Goal: Task Accomplishment & Management: Use online tool/utility

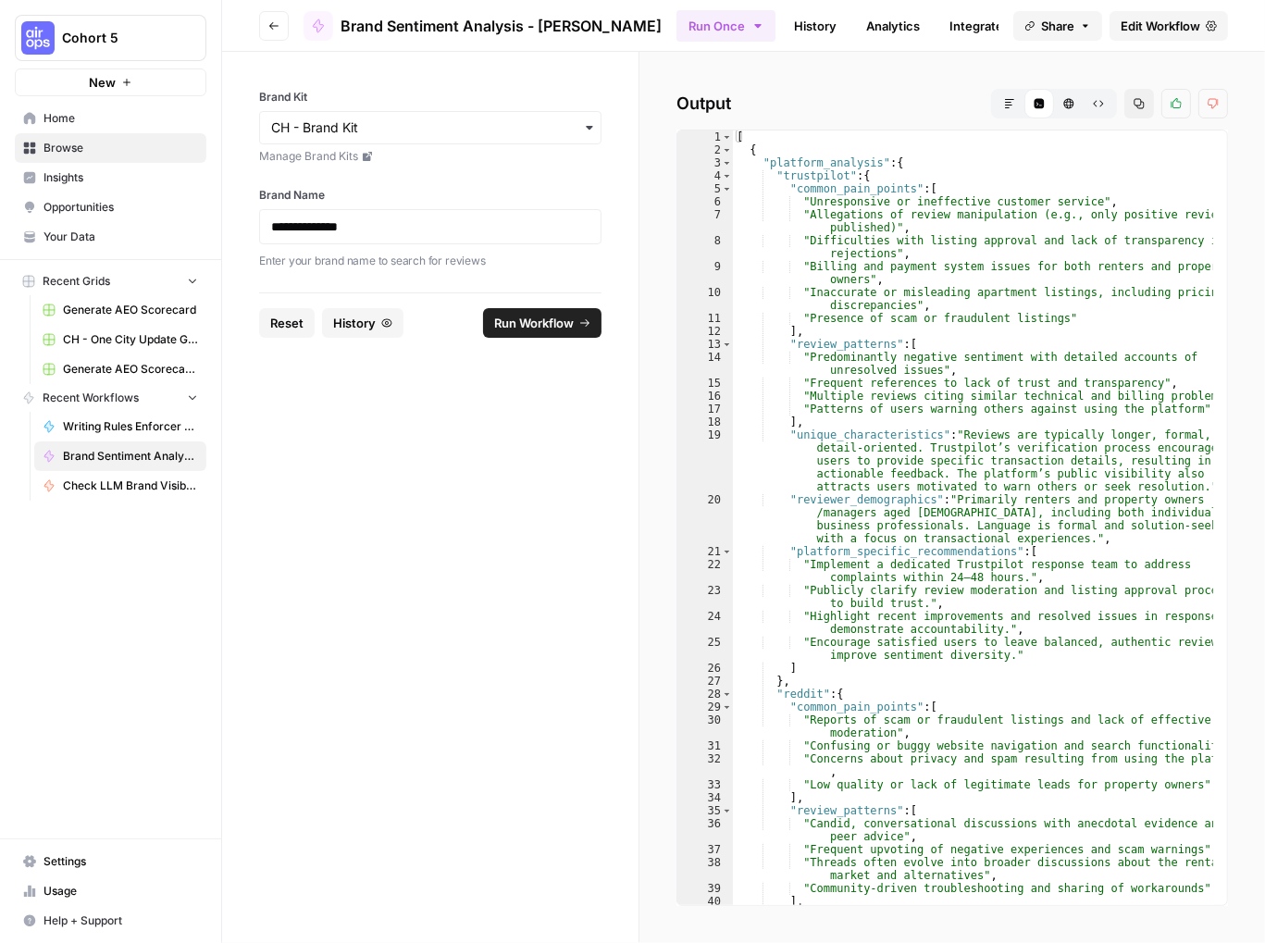
click at [55, 147] on span "Browse" at bounding box center [120, 148] width 155 height 17
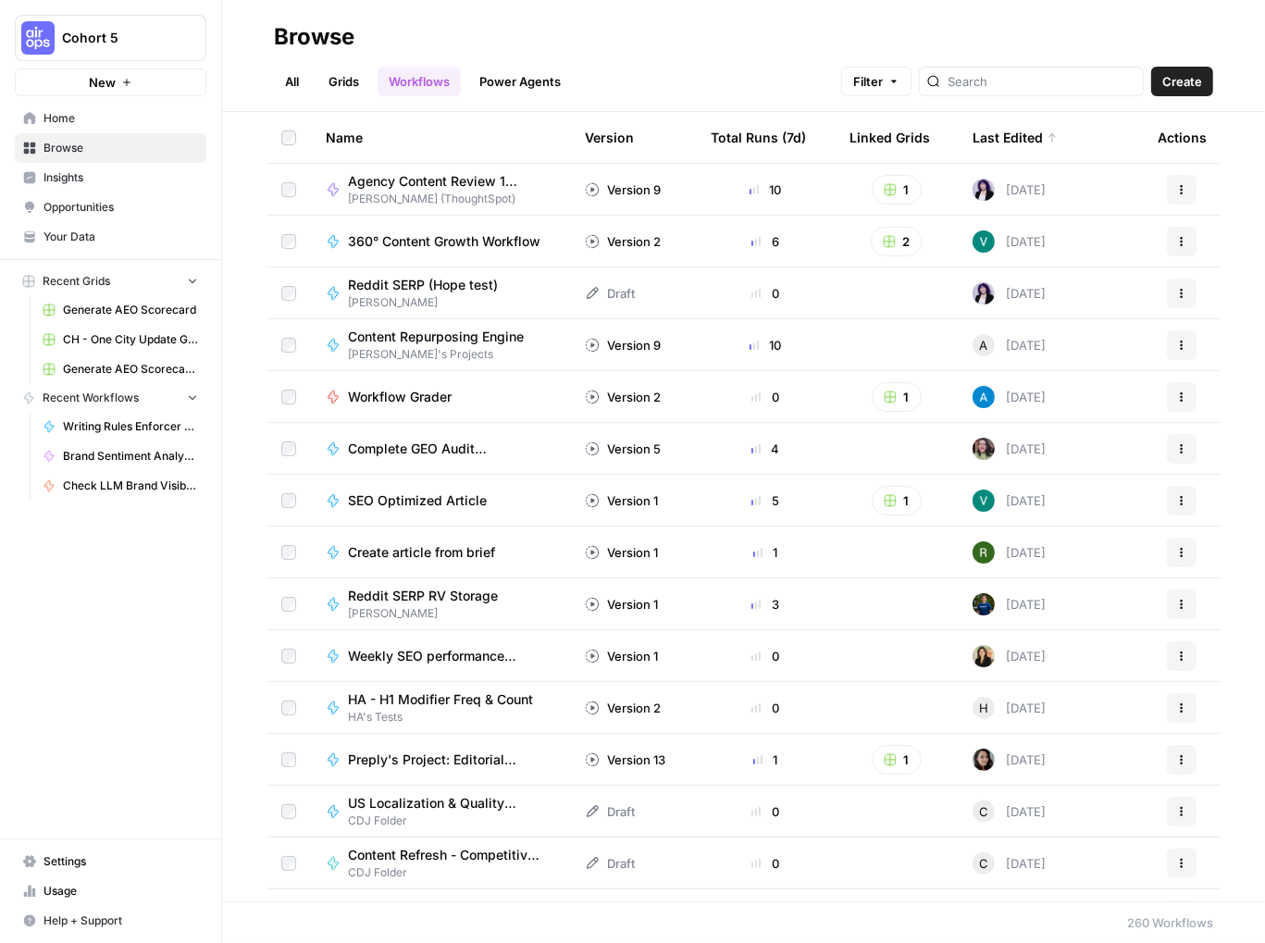
click at [745, 131] on div "Total Runs (7d)" at bounding box center [758, 137] width 95 height 51
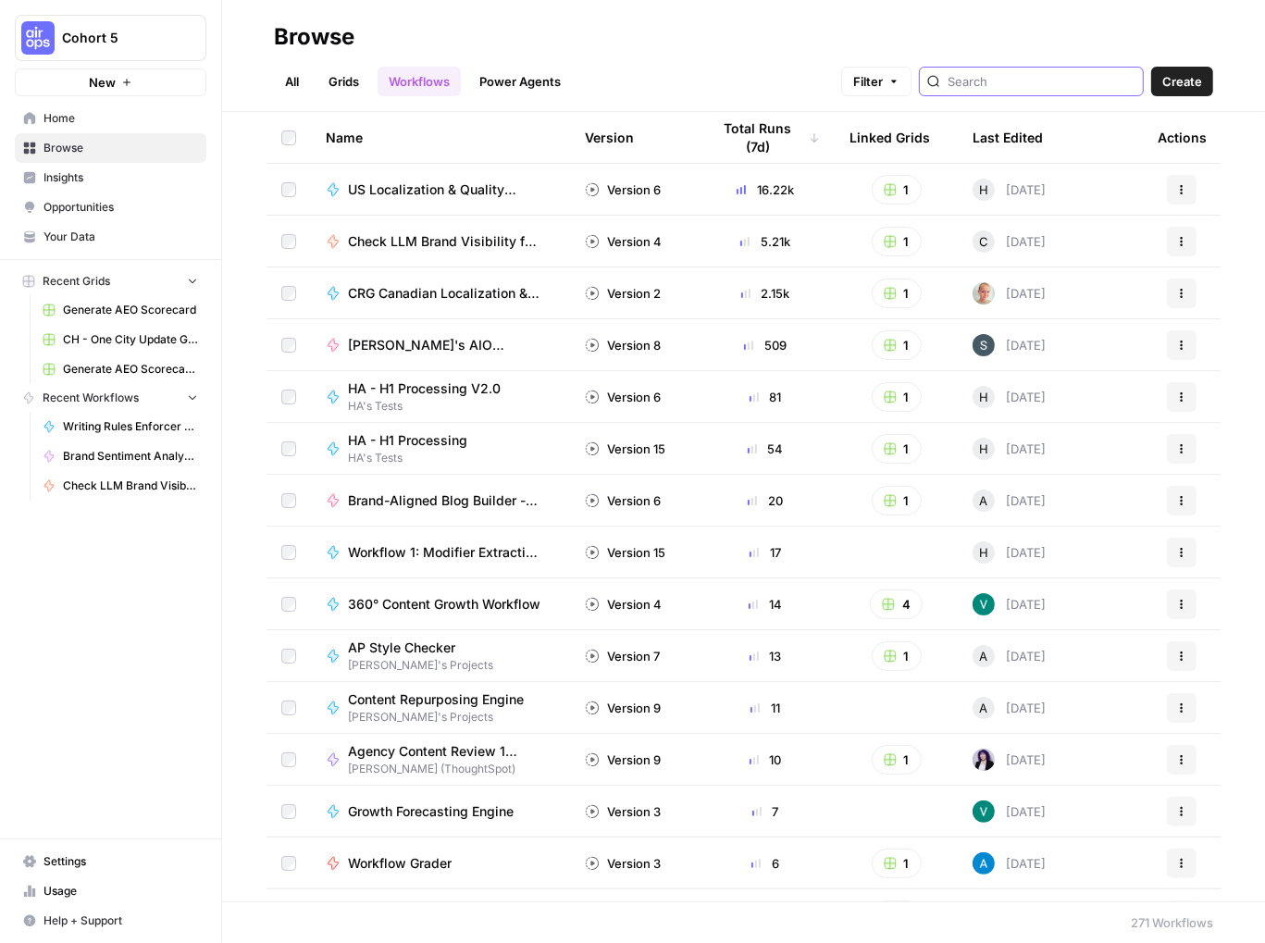
click at [1022, 79] on input "search" at bounding box center [1042, 81] width 188 height 19
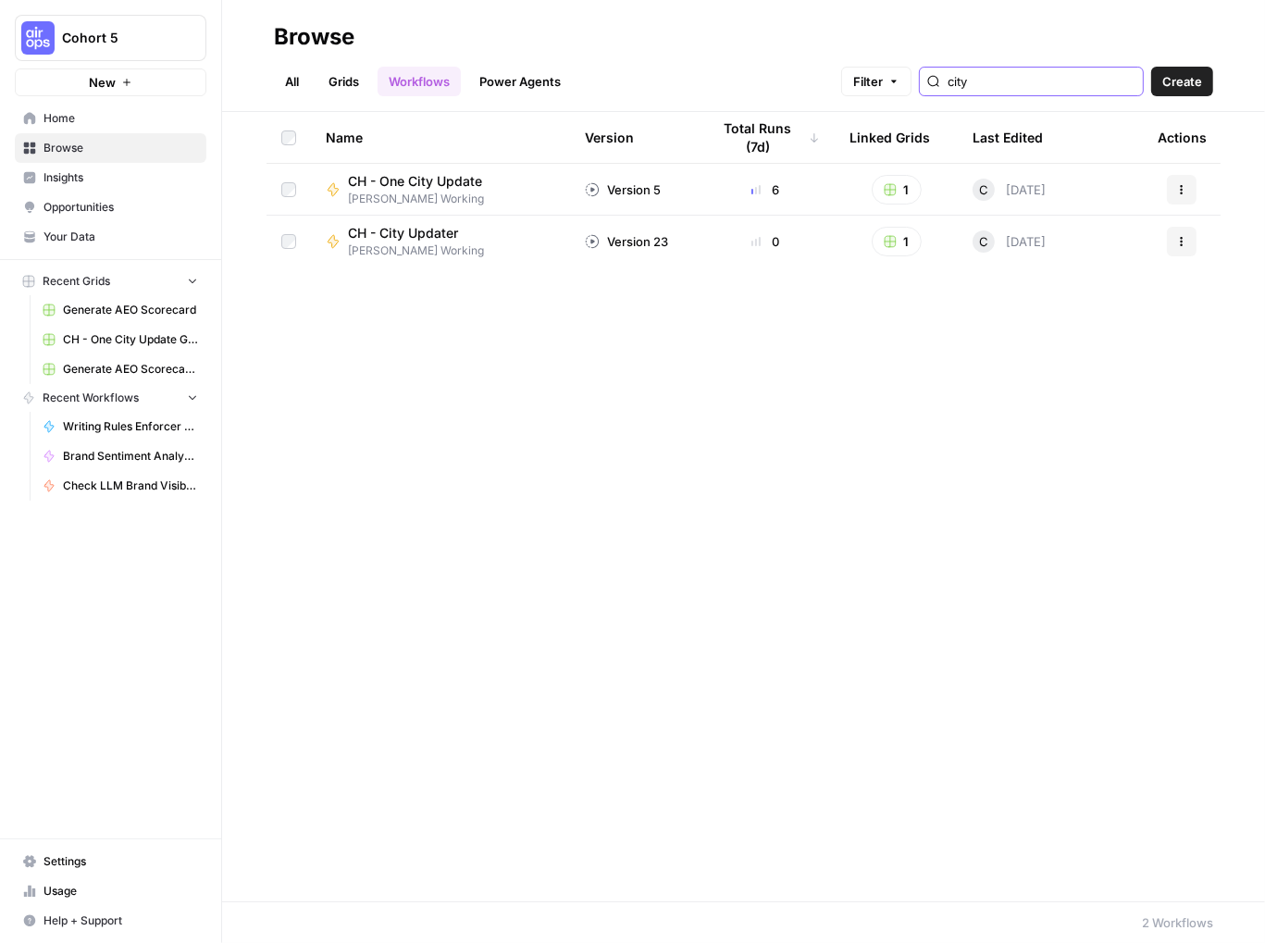
type input "city"
click at [412, 183] on span "CH - One City Update" at bounding box center [415, 181] width 134 height 19
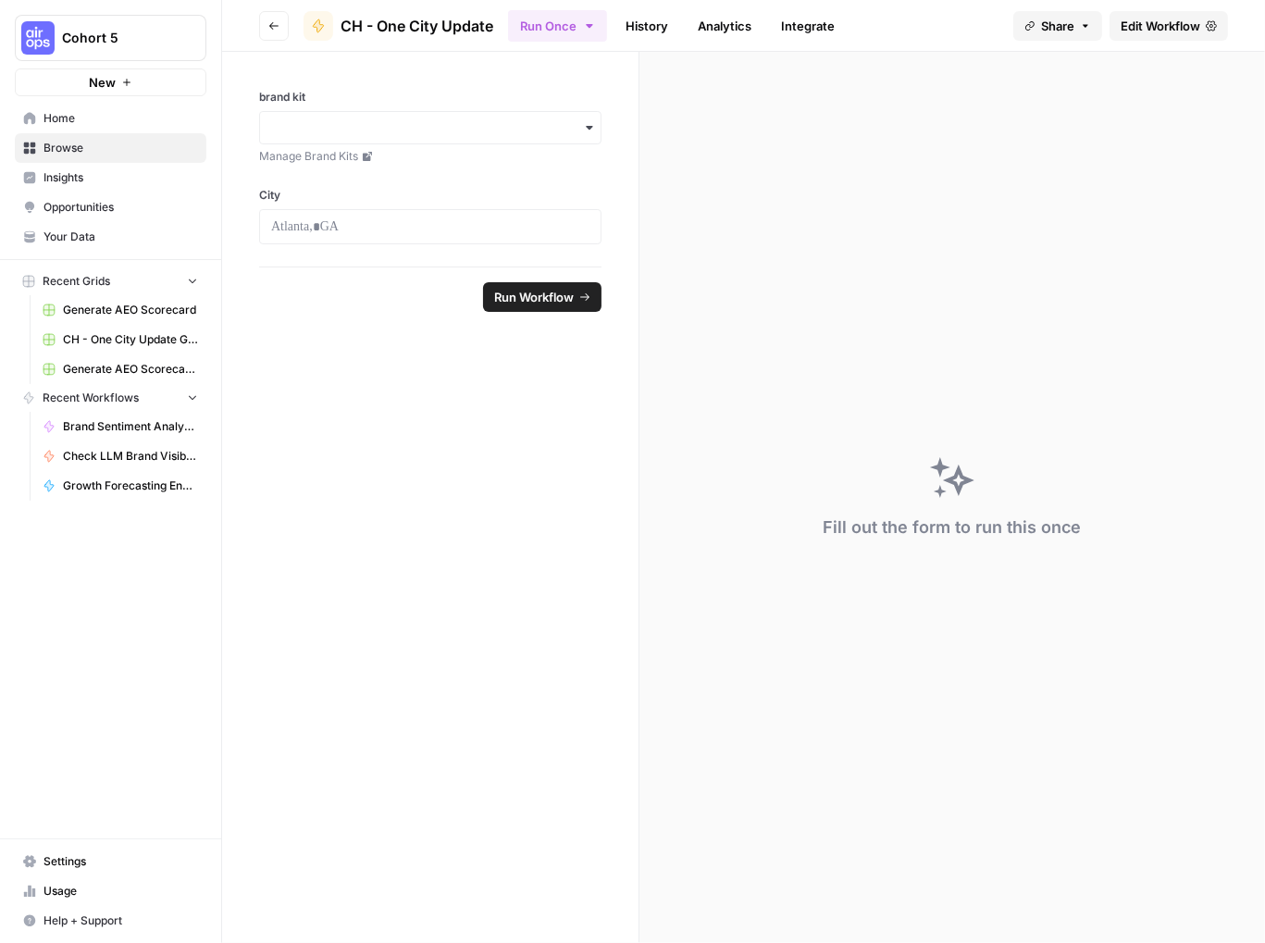
click at [1168, 18] on span "Edit Workflow" at bounding box center [1161, 26] width 80 height 19
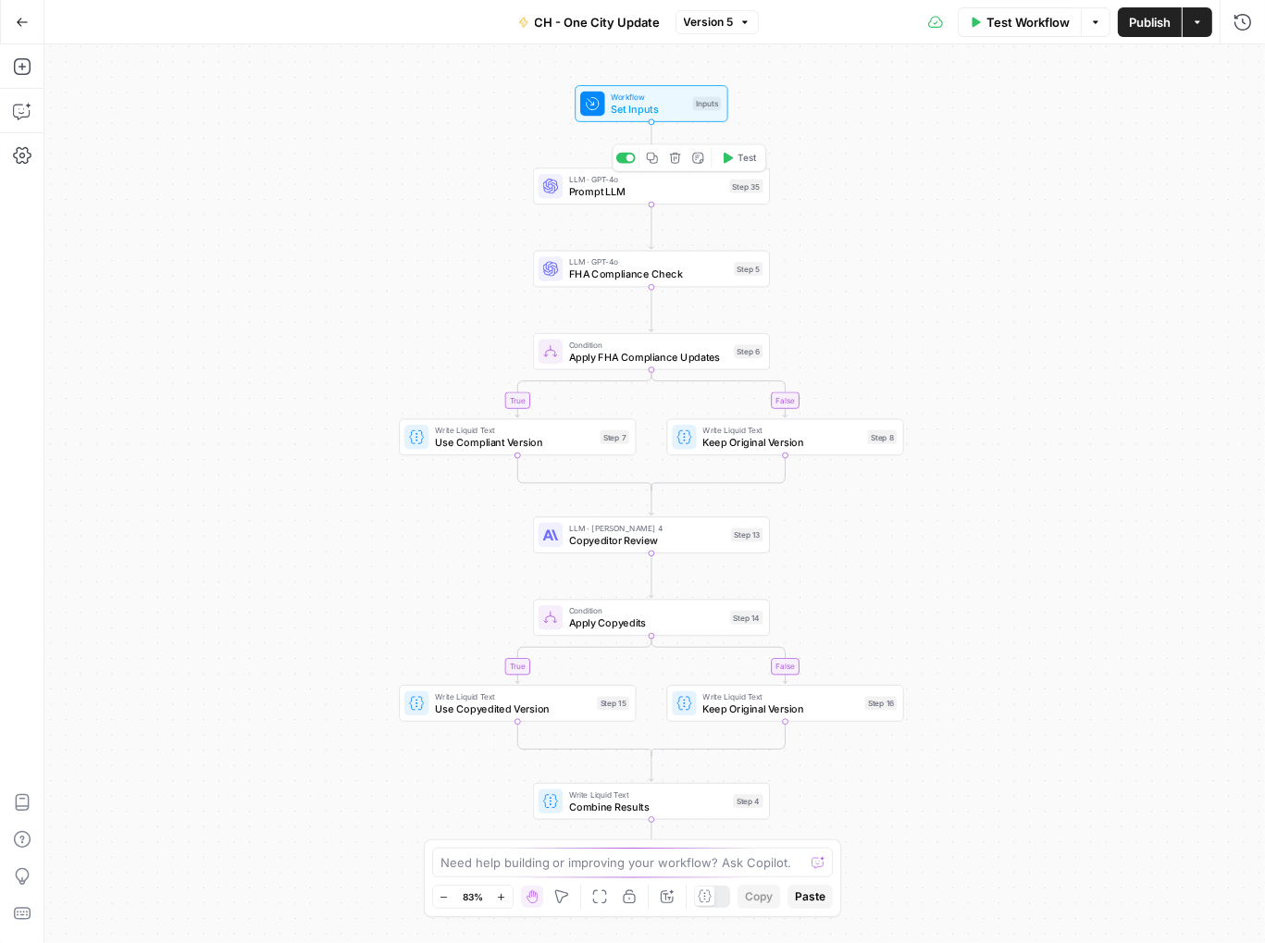
click at [603, 192] on span "Prompt LLM" at bounding box center [646, 192] width 155 height 16
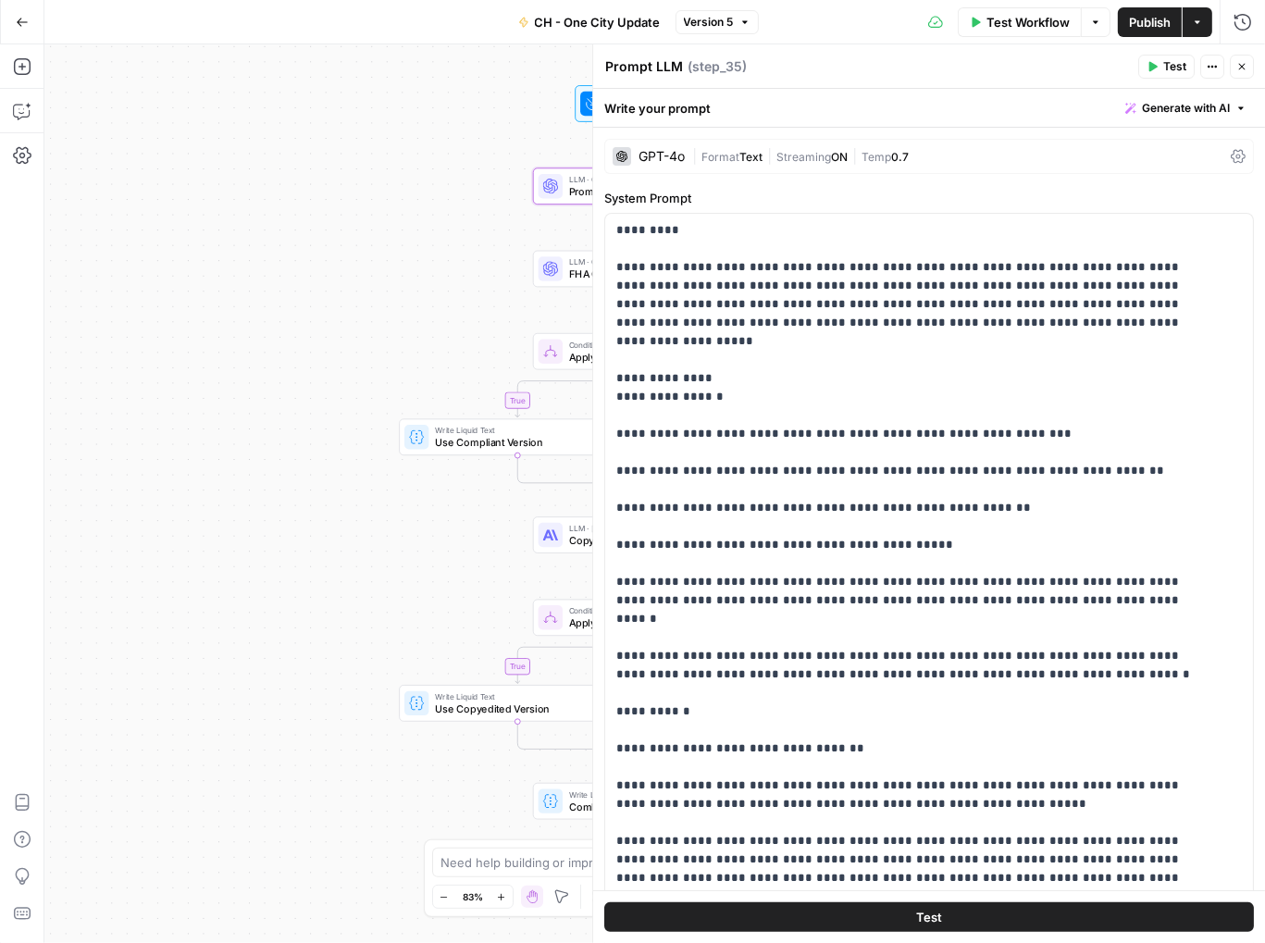
click at [1244, 62] on icon "button" at bounding box center [1242, 66] width 11 height 11
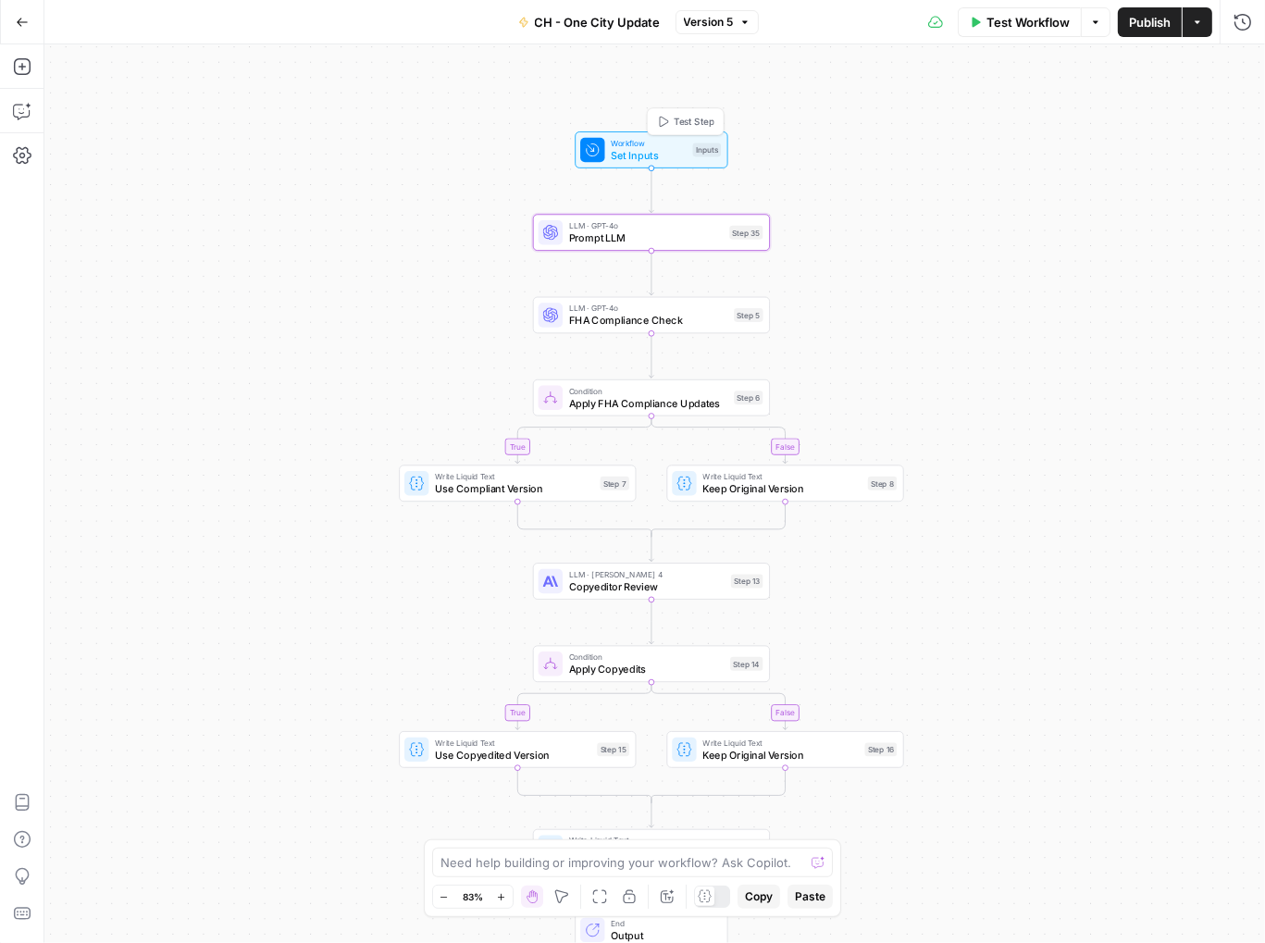
click at [631, 140] on span "Workflow" at bounding box center [649, 143] width 76 height 12
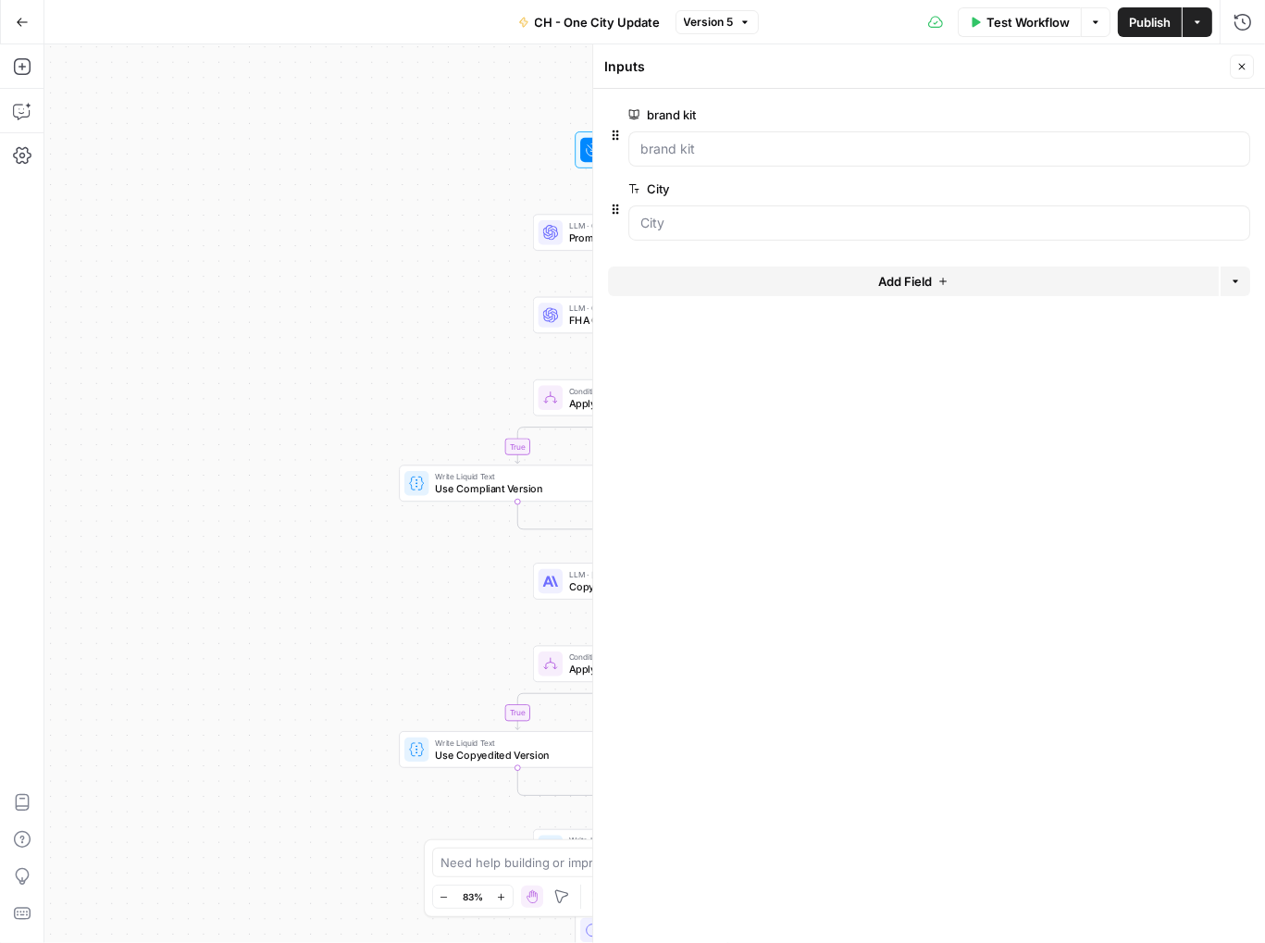
click at [444, 174] on div "true false true false Workflow Set Inputs Inputs LLM · GPT-4o Prompt LLM Step 3…" at bounding box center [654, 493] width 1221 height 899
click at [1241, 69] on icon "button" at bounding box center [1242, 66] width 11 height 11
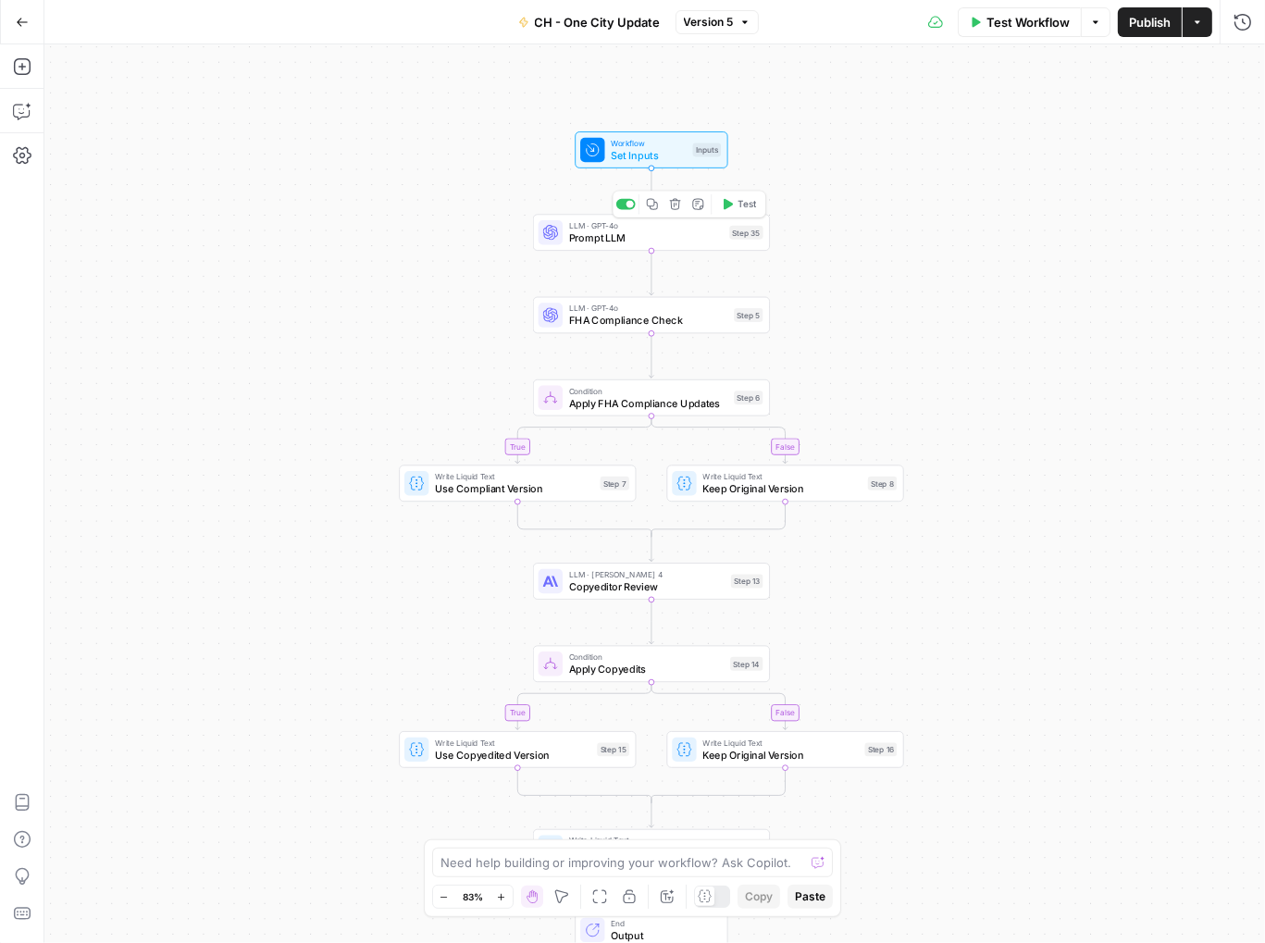
click at [611, 235] on span "Prompt LLM" at bounding box center [646, 238] width 155 height 16
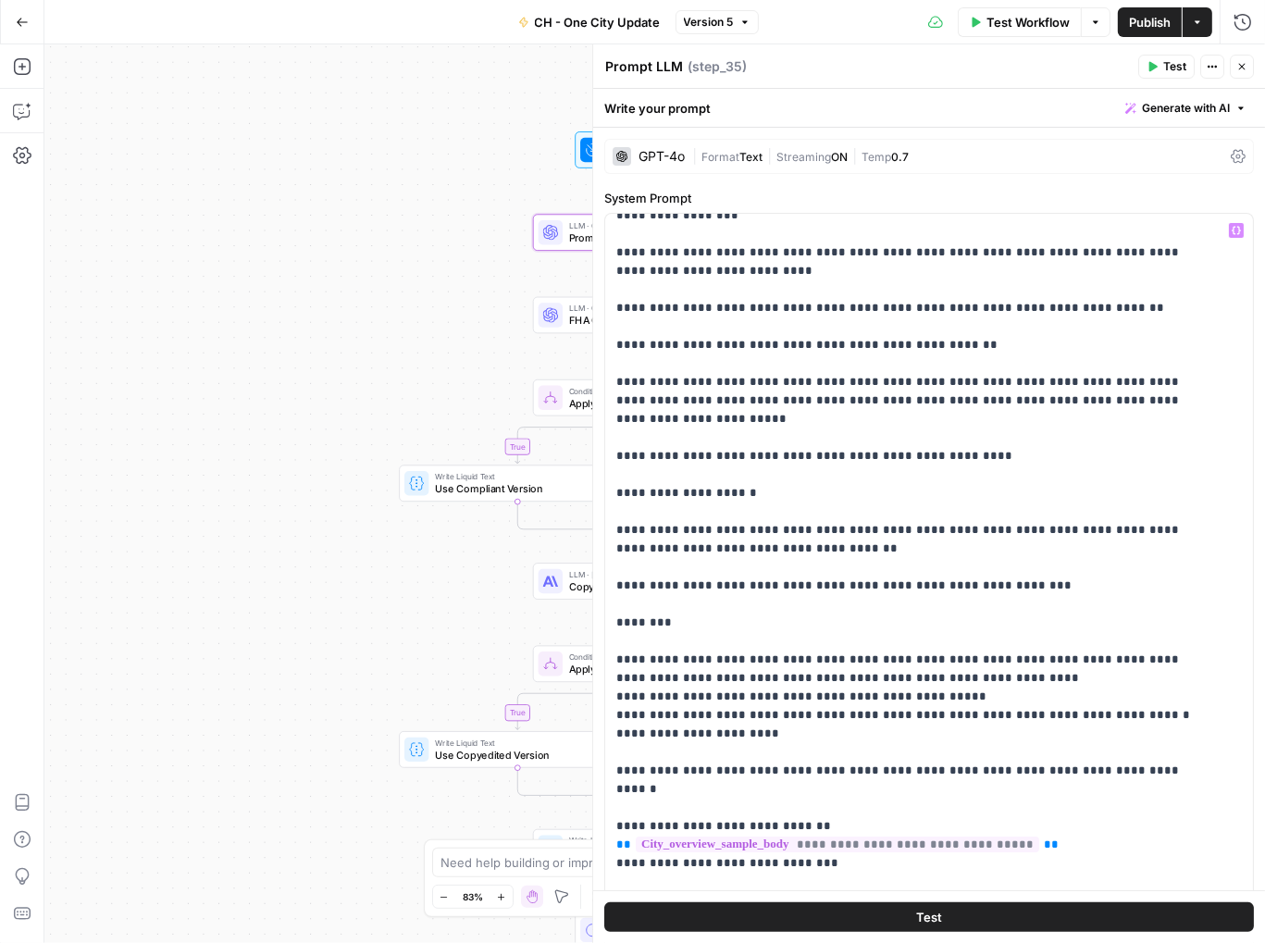
scroll to position [1130, 0]
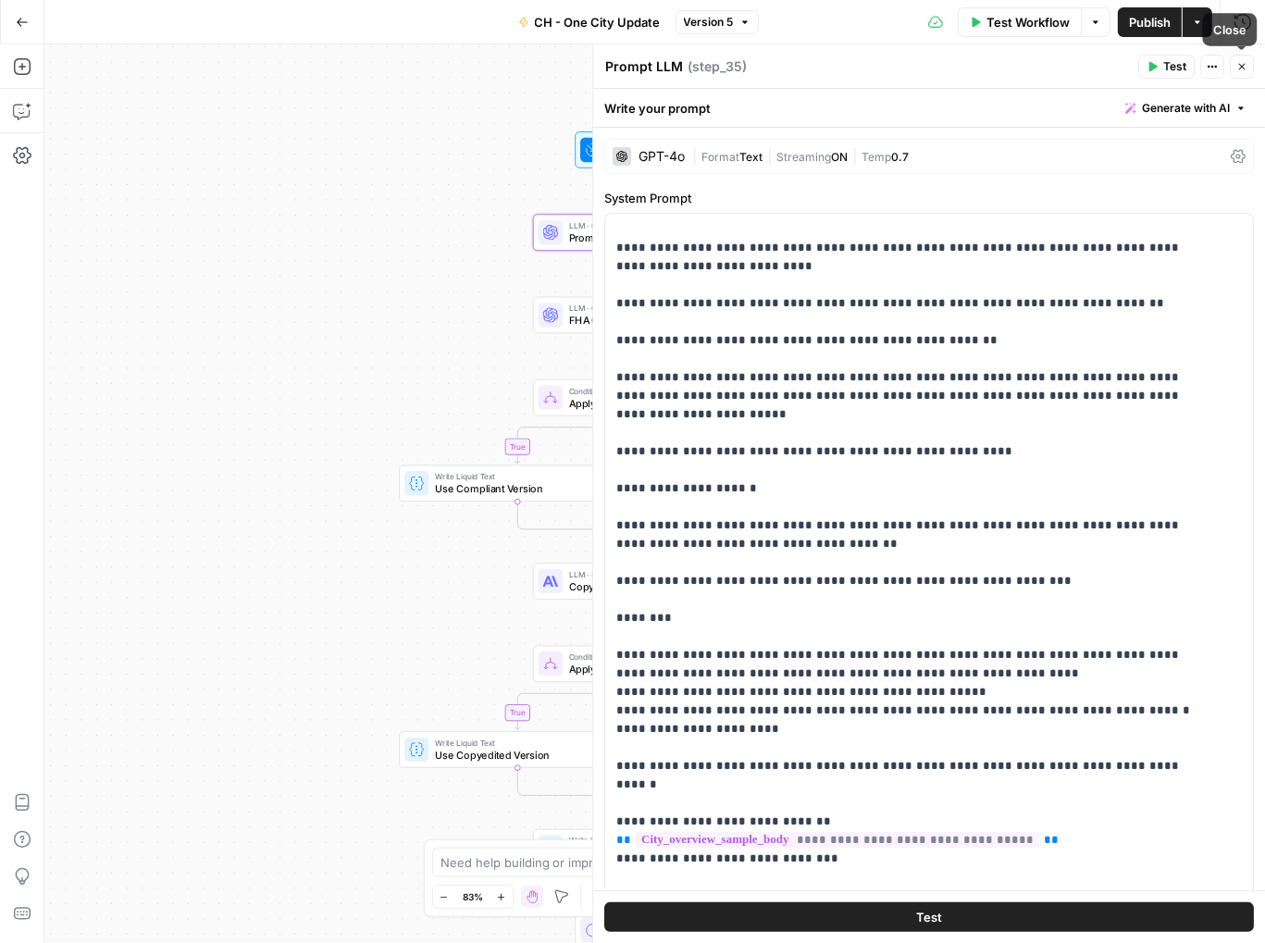
click at [1237, 72] on button "Close" at bounding box center [1242, 67] width 24 height 24
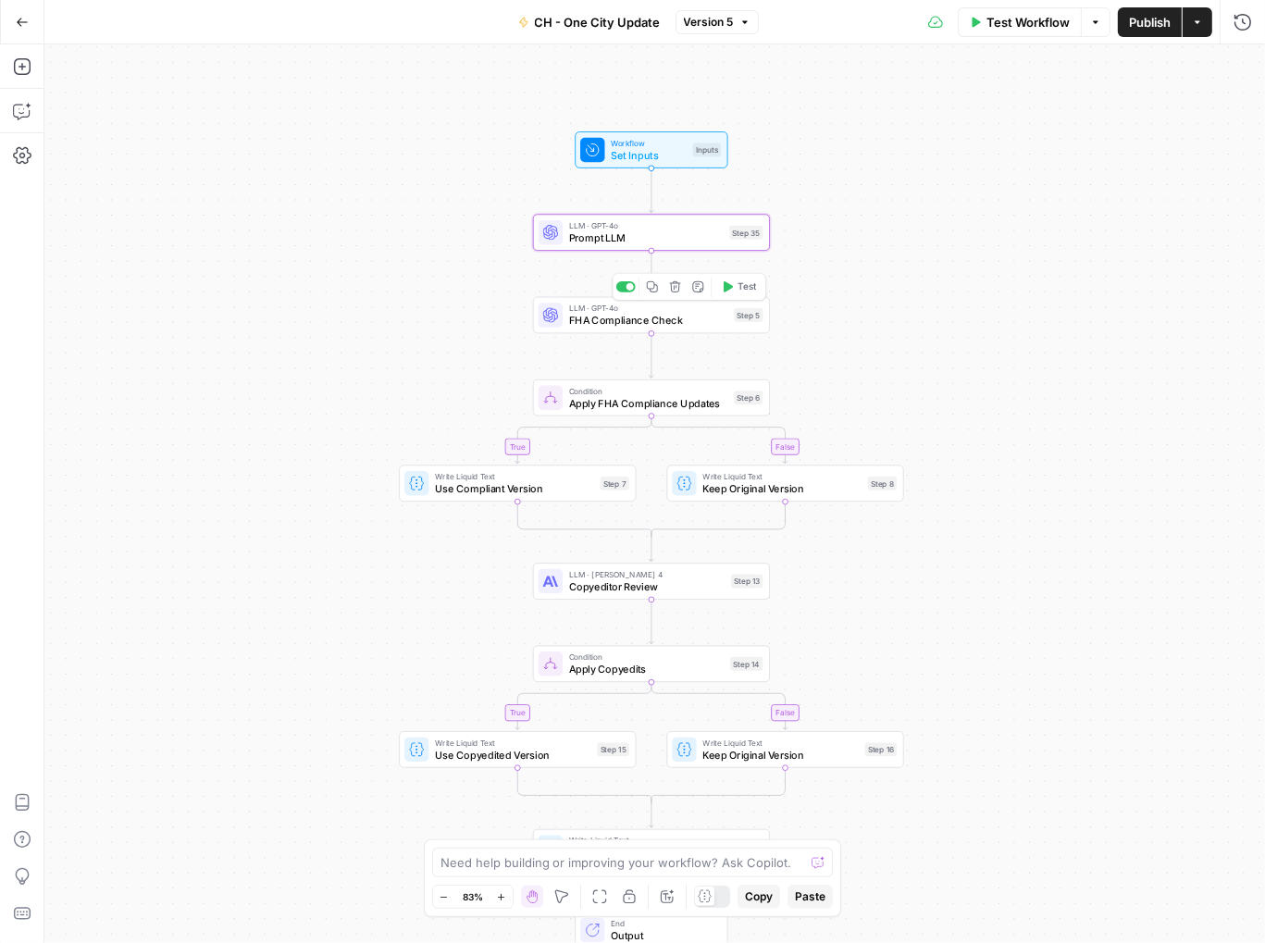
click at [607, 324] on span "FHA Compliance Check" at bounding box center [648, 321] width 159 height 16
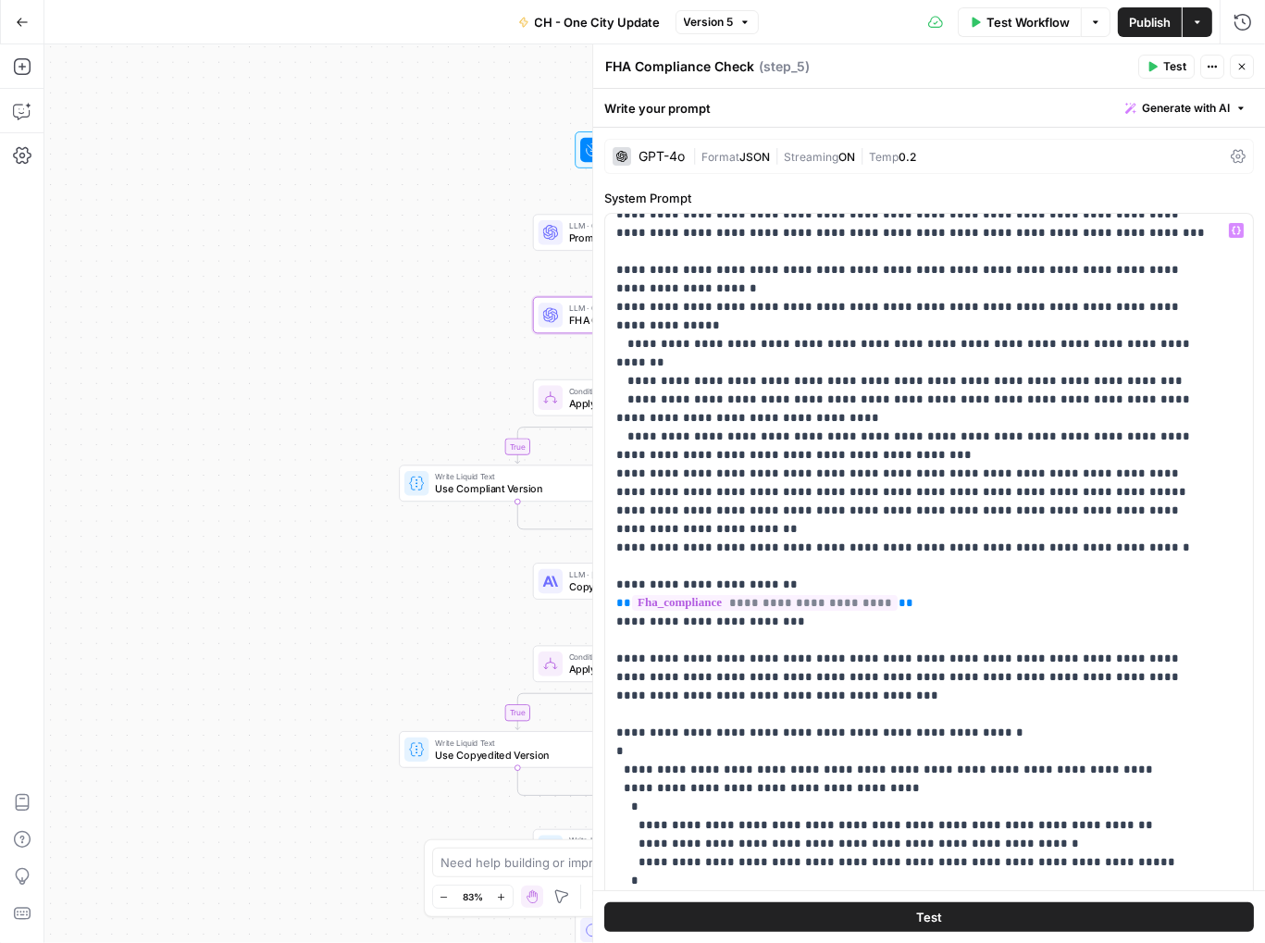
scroll to position [19, 0]
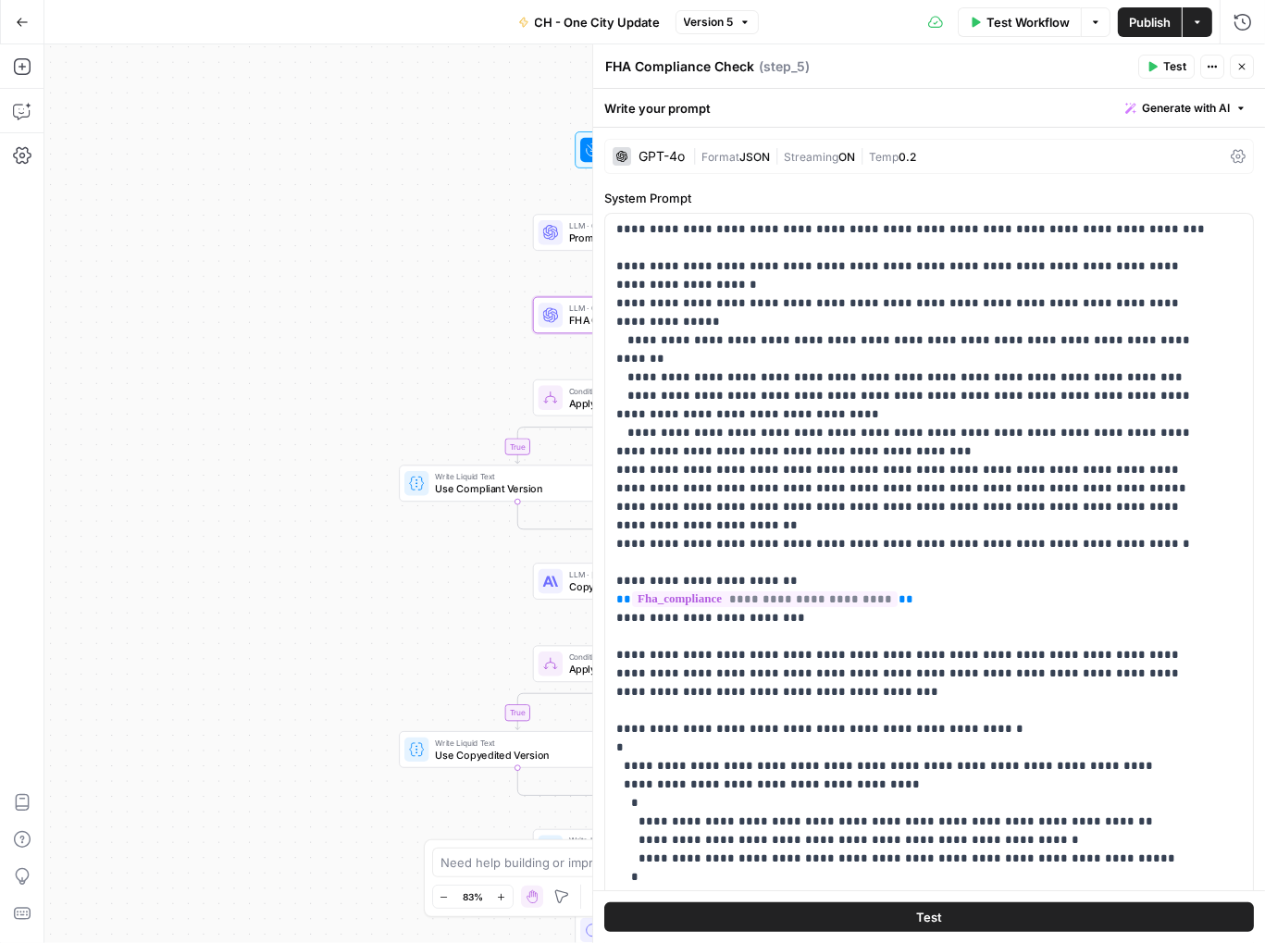
drag, startPoint x: 1249, startPoint y: 63, endPoint x: 1226, endPoint y: 122, distance: 63.3
click at [1248, 63] on button "Close" at bounding box center [1242, 67] width 24 height 24
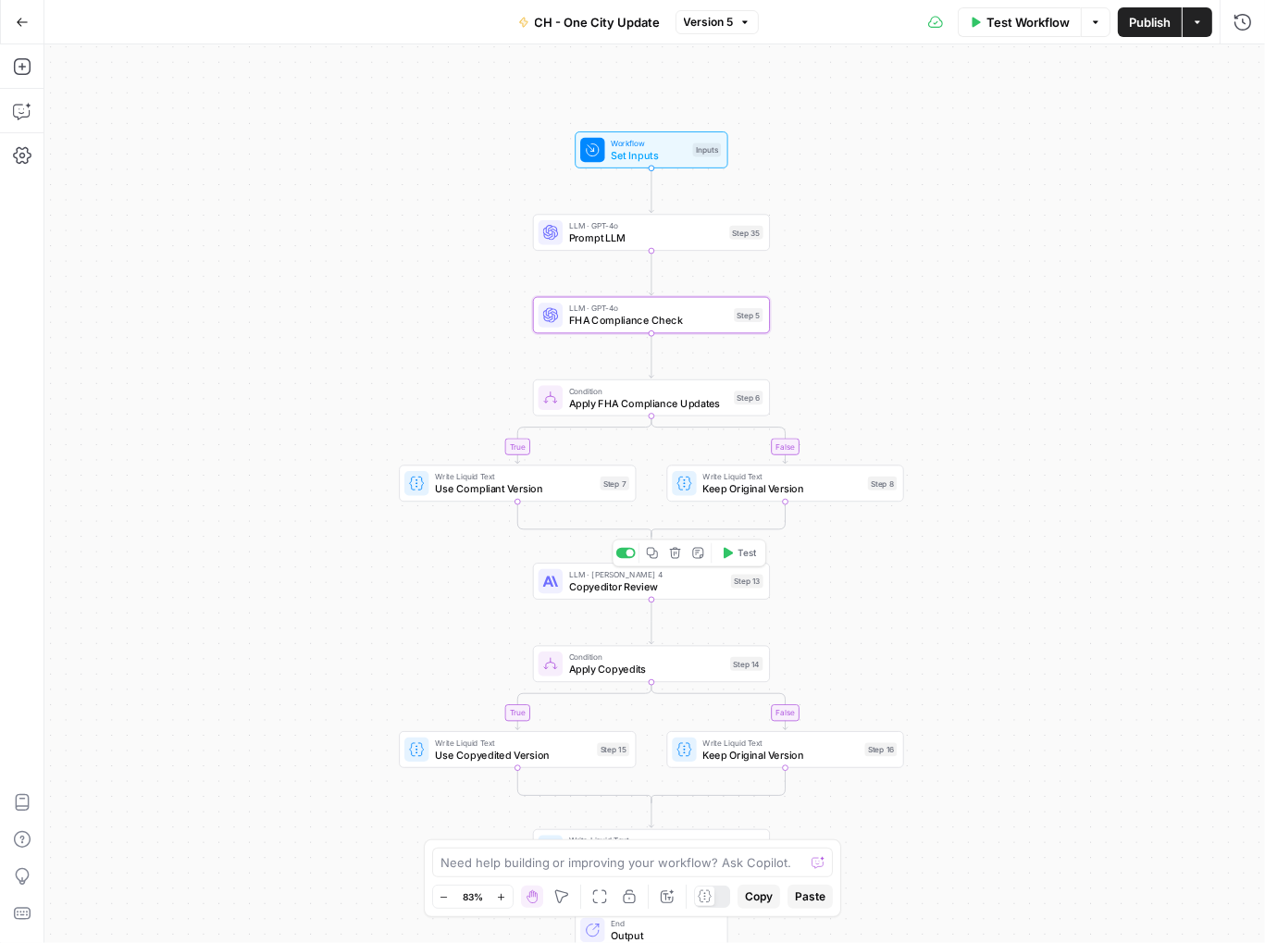
click at [641, 590] on span "Copyeditor Review" at bounding box center [647, 587] width 156 height 16
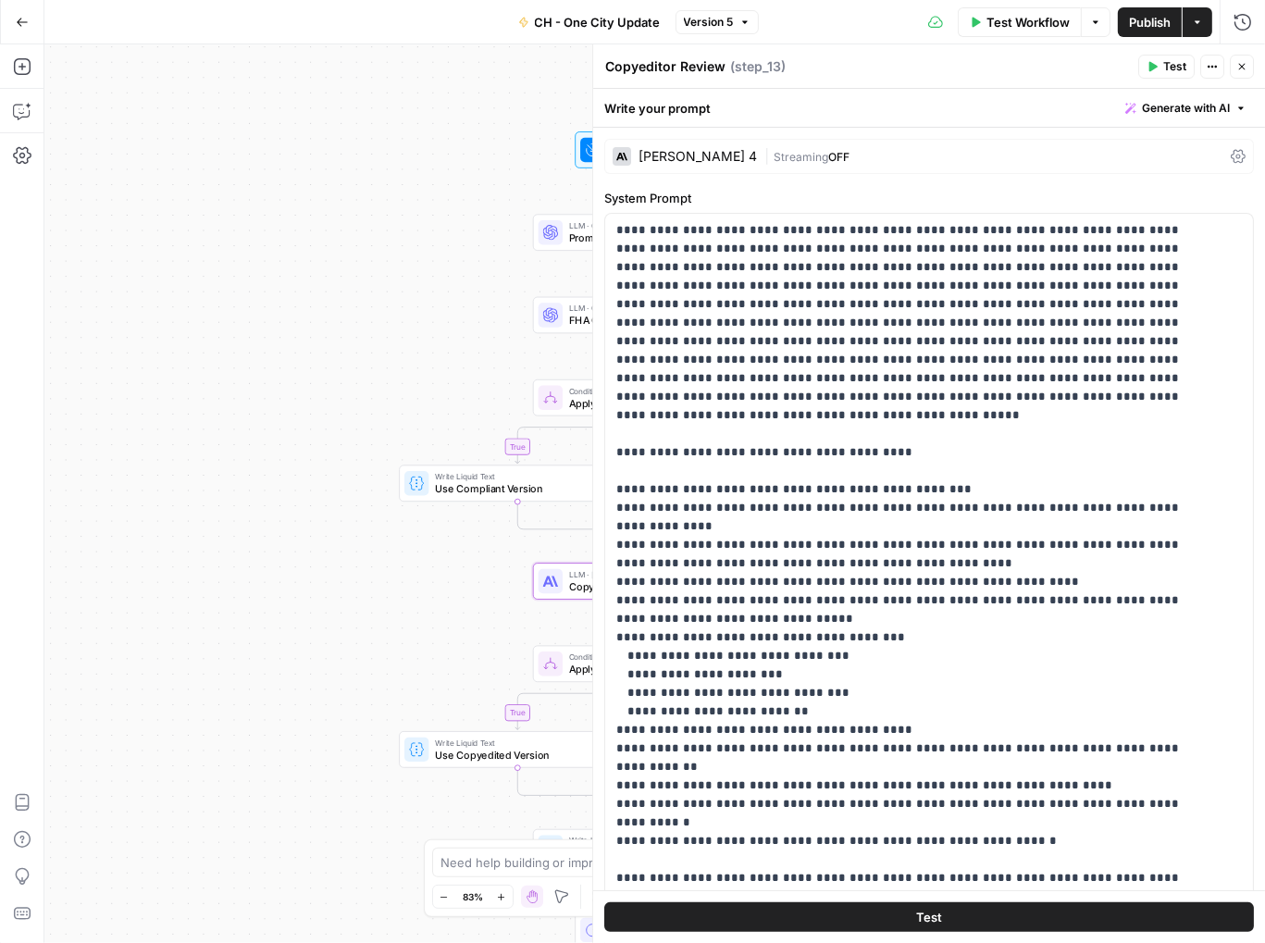
drag, startPoint x: 1245, startPoint y: 66, endPoint x: 1087, endPoint y: 228, distance: 226.5
click at [1244, 67] on icon "button" at bounding box center [1242, 66] width 11 height 11
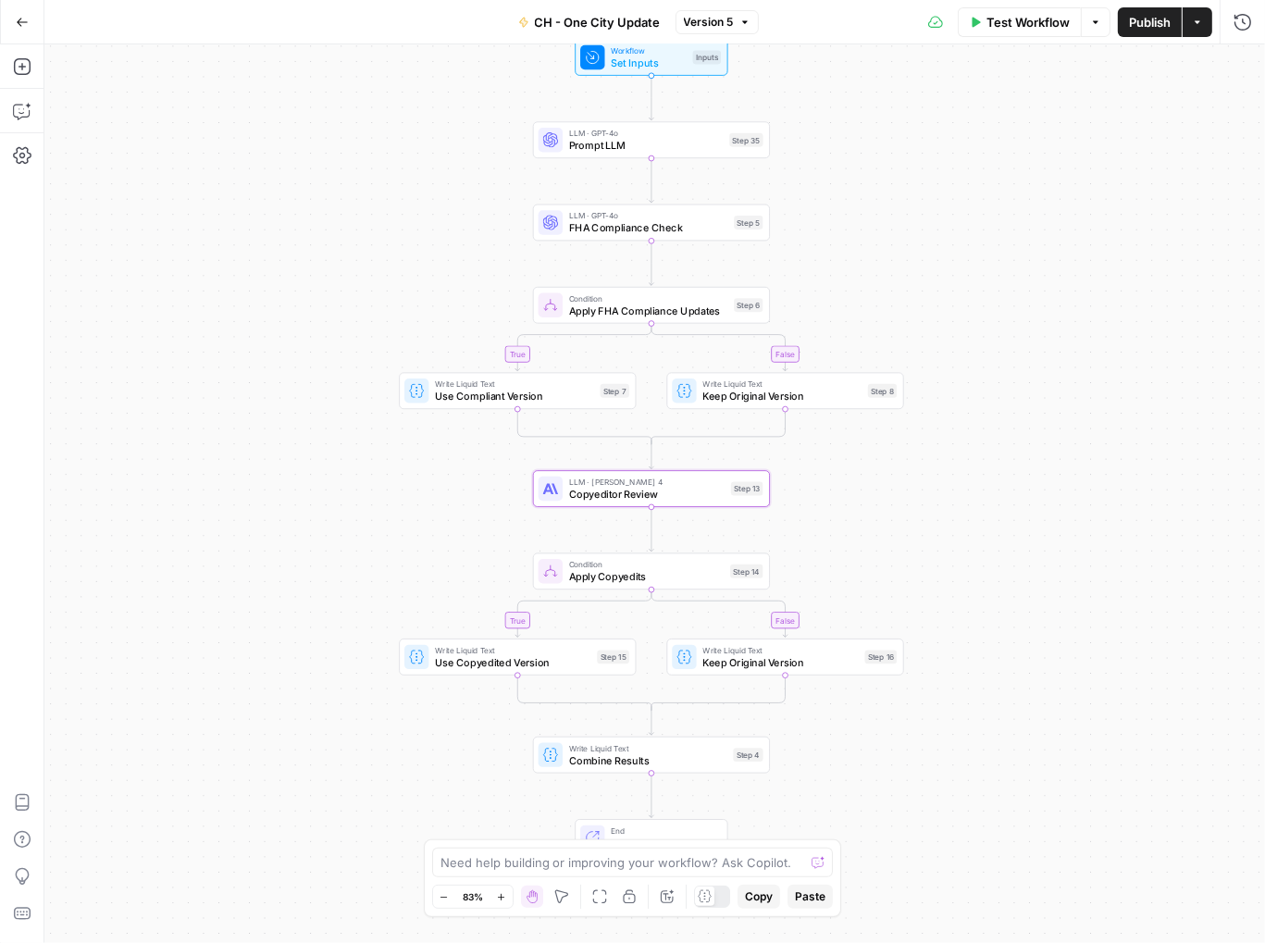
click at [404, 253] on div "true false true false Workflow Set Inputs Inputs LLM · GPT-4o Prompt LLM Step 3…" at bounding box center [654, 493] width 1221 height 899
